Goal: Navigation & Orientation: Find specific page/section

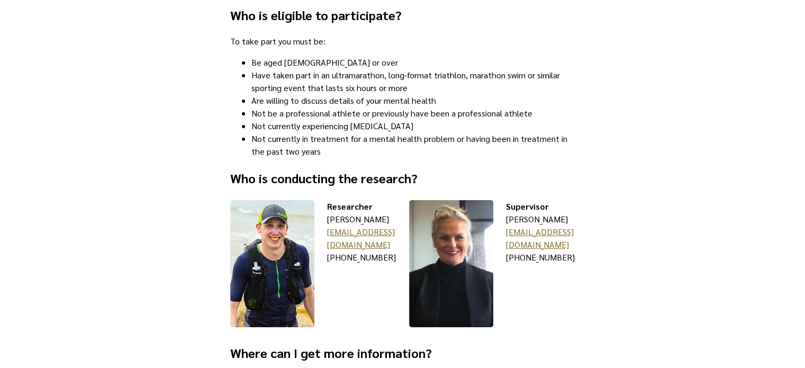
scroll to position [424, 0]
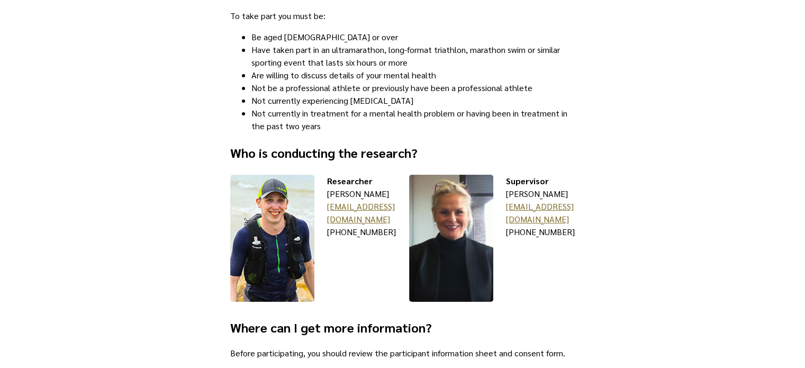
drag, startPoint x: 570, startPoint y: 194, endPoint x: 506, endPoint y: 196, distance: 64.6
click at [506, 196] on div "Supervisor [PERSON_NAME] [PERSON_NAME][EMAIL_ADDRESS][DOMAIN_NAME] [PHONE_NUMBE…" at bounding box center [540, 240] width 69 height 130
copy div "Barbara Hannigan"
click at [647, 298] on main "Research invitation You are being invited to participate in a study on mental h…" at bounding box center [402, 82] width 805 height 933
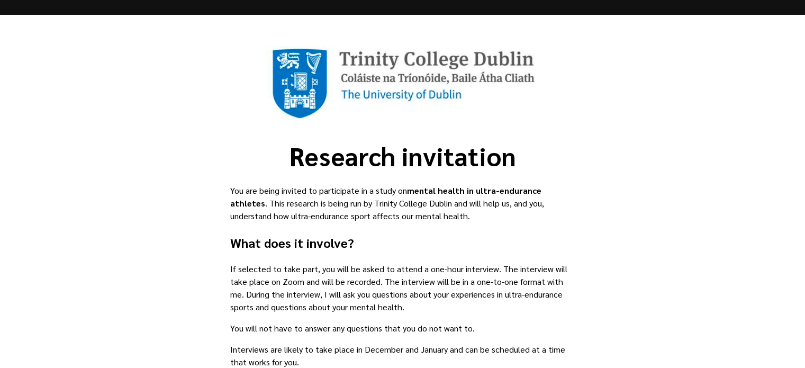
scroll to position [0, 0]
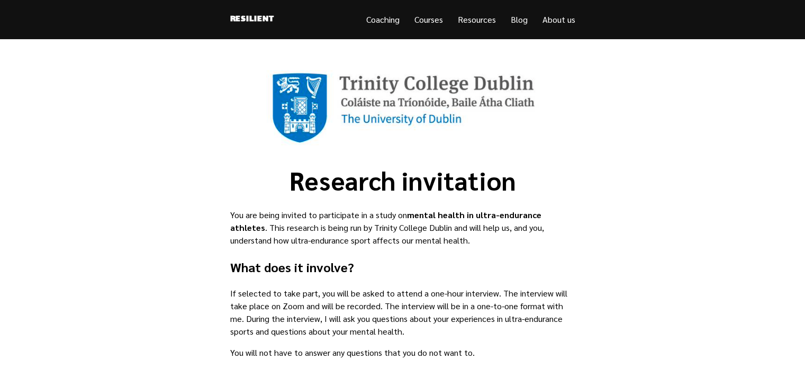
click at [374, 16] on link "Coaching" at bounding box center [382, 19] width 33 height 11
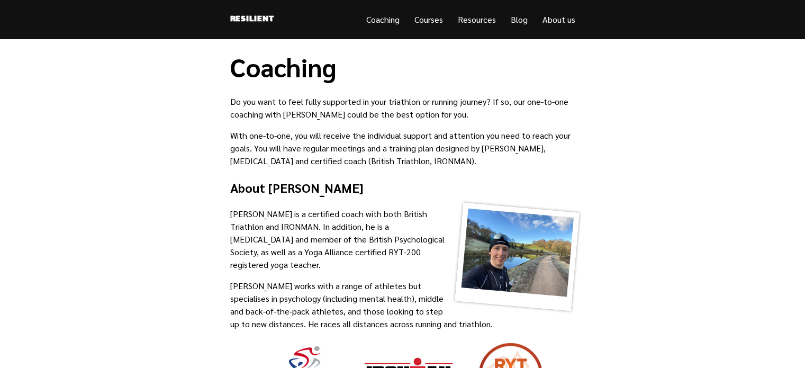
click at [427, 19] on link "Courses" at bounding box center [429, 19] width 29 height 11
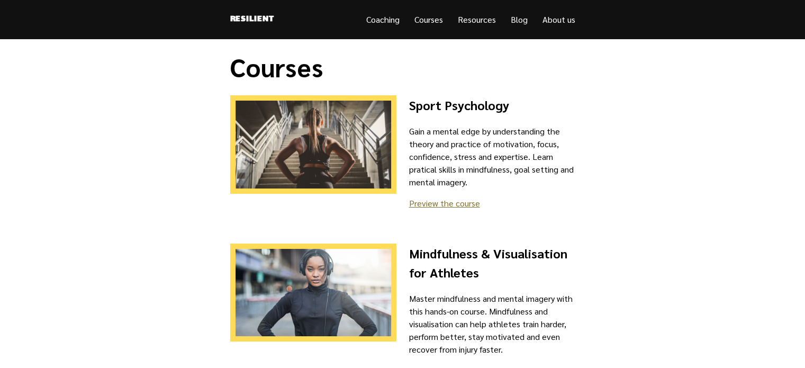
click at [475, 23] on link "Resources" at bounding box center [477, 19] width 38 height 11
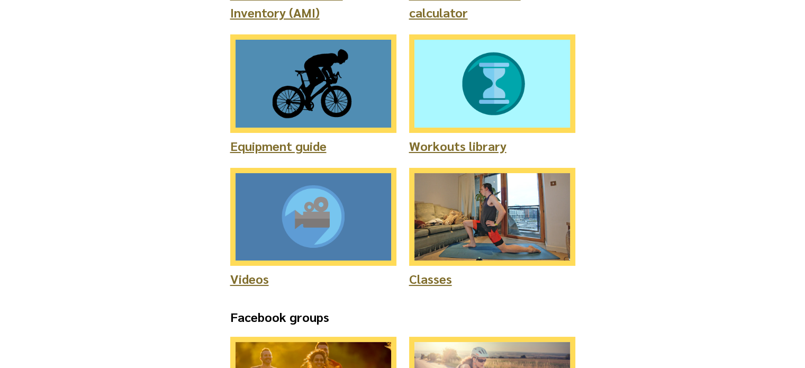
scroll to position [212, 0]
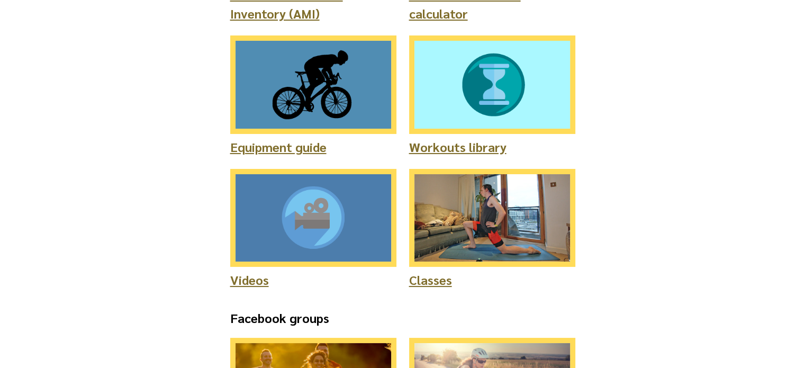
click at [445, 147] on link "Workouts library" at bounding box center [457, 146] width 97 height 17
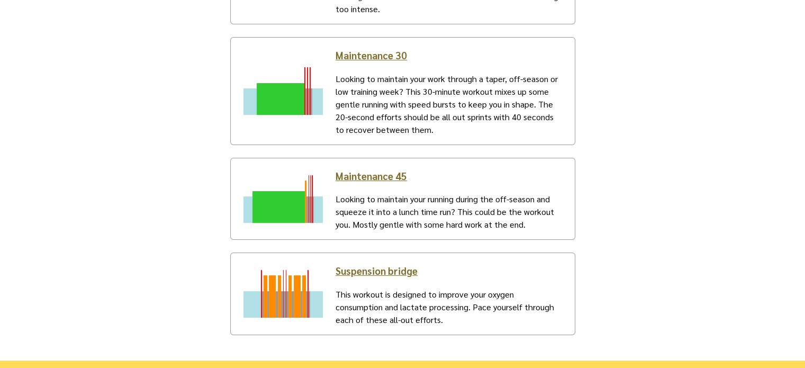
scroll to position [593, 0]
